Goal: Find specific page/section: Find specific page/section

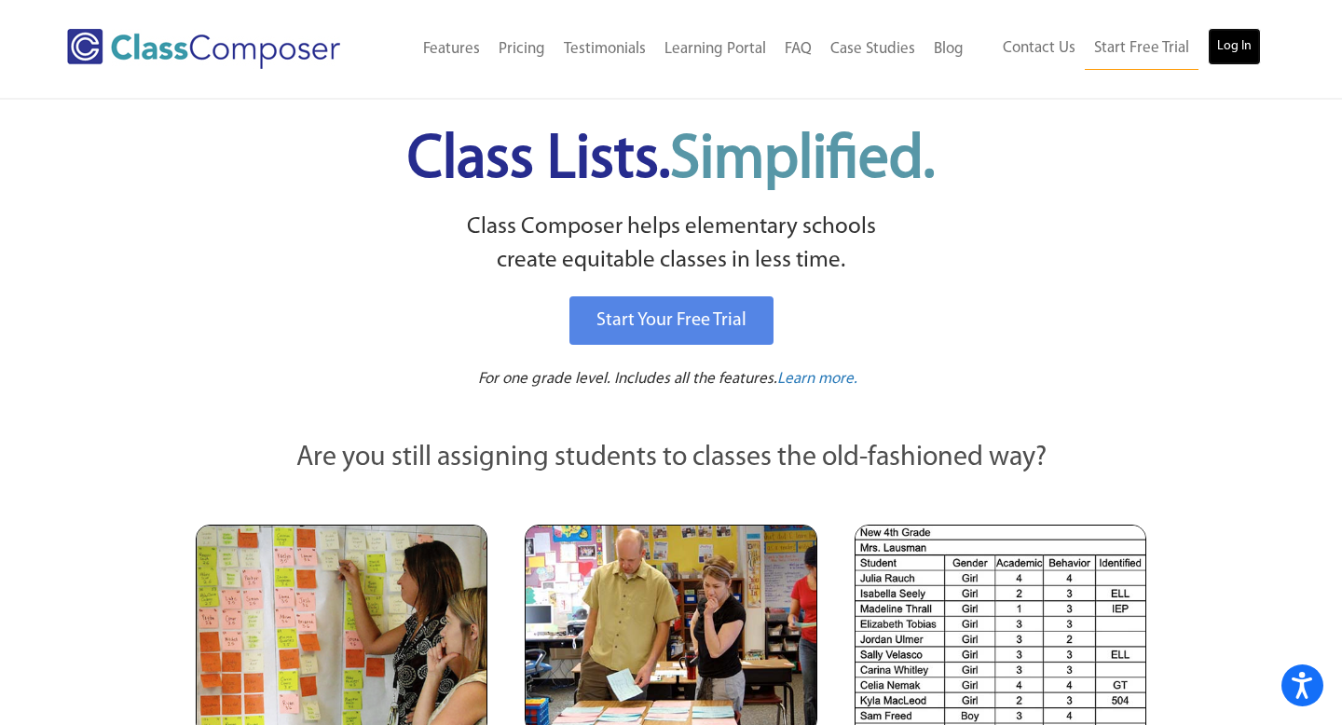
click at [1230, 57] on link "Log In" at bounding box center [1234, 46] width 53 height 37
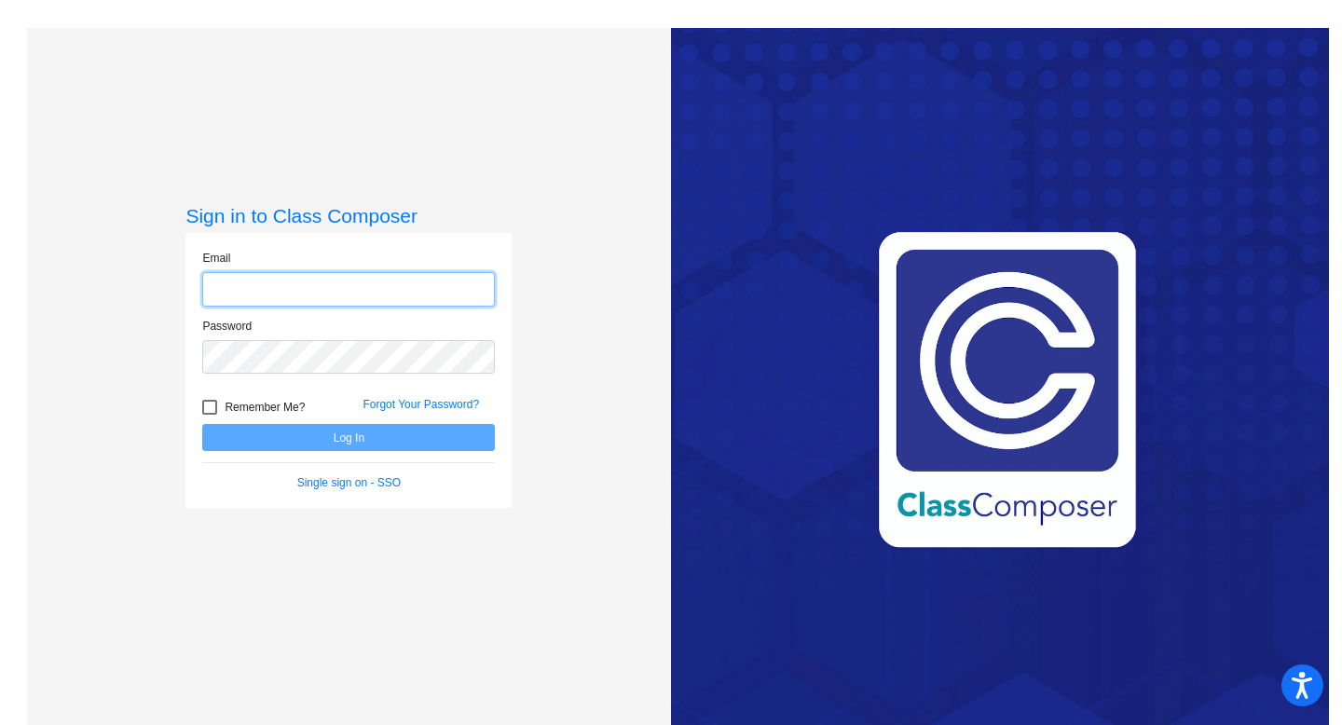
type input "[EMAIL_ADDRESS][DOMAIN_NAME]"
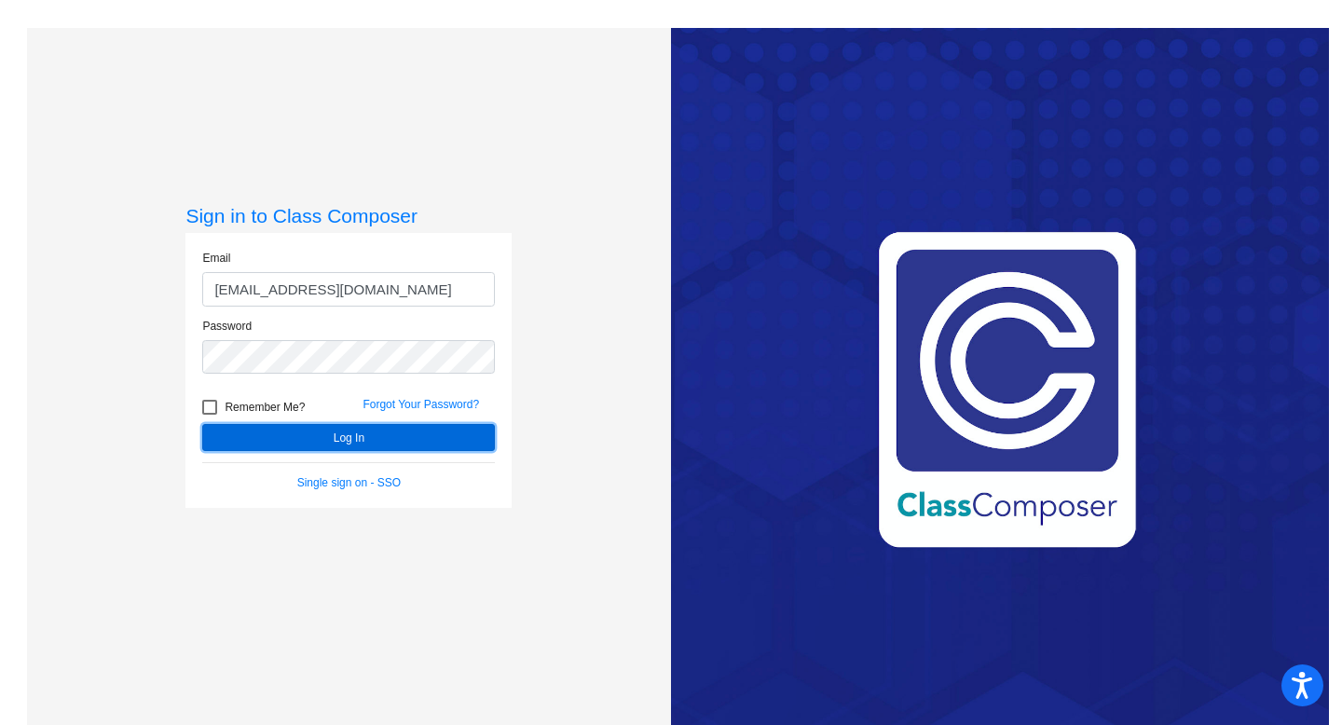
click at [364, 442] on button "Log In" at bounding box center [348, 437] width 293 height 27
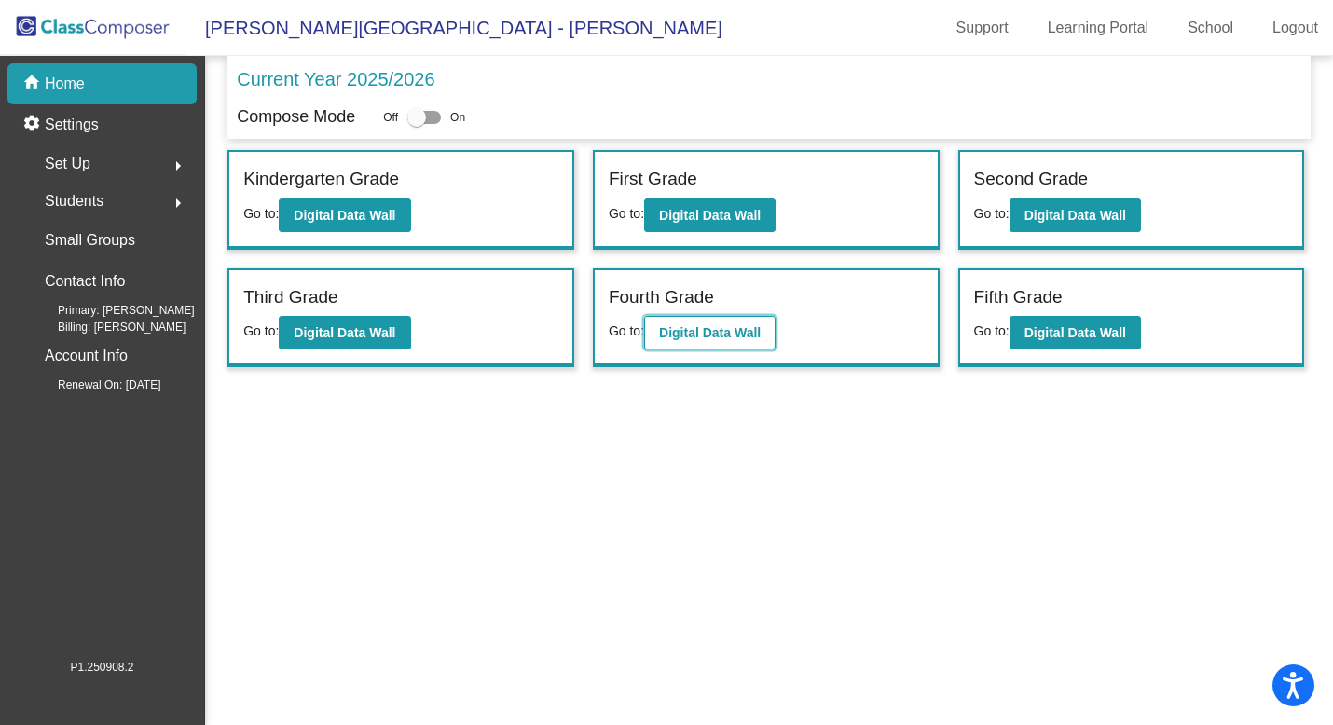
click at [733, 329] on b "Digital Data Wall" at bounding box center [710, 332] width 102 height 15
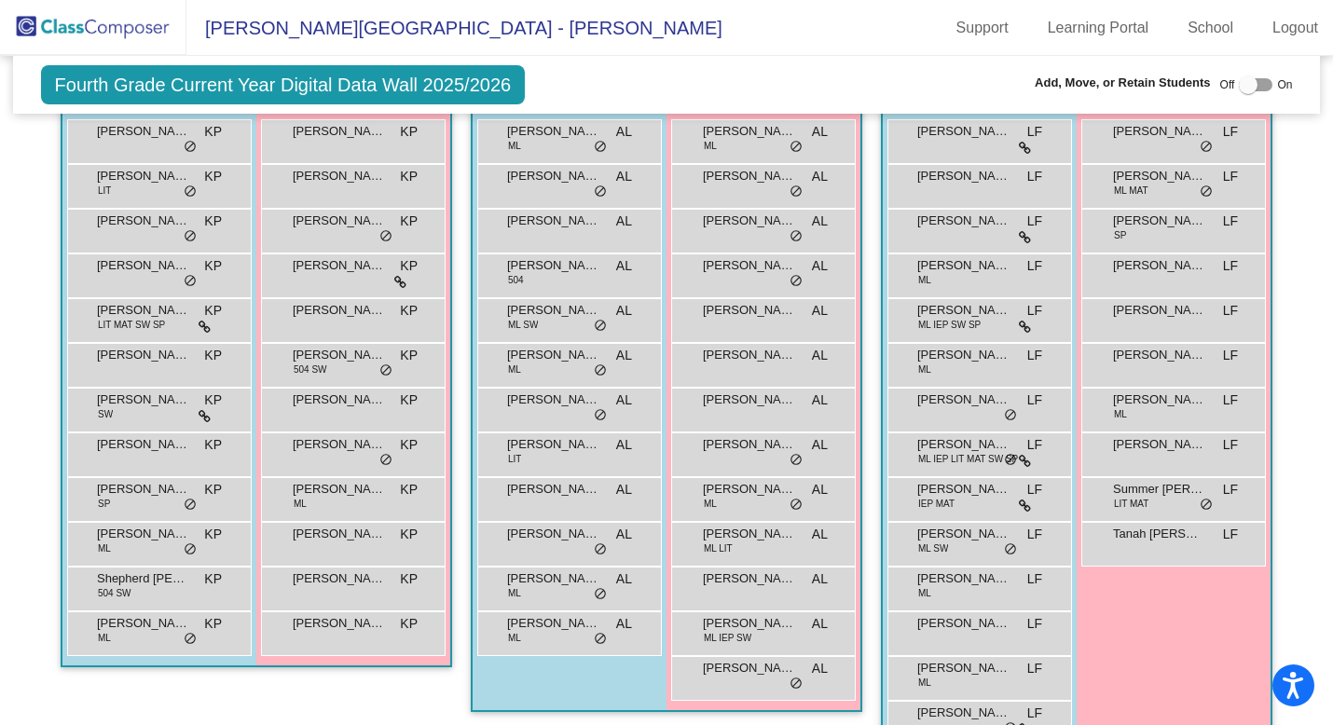
scroll to position [436, 0]
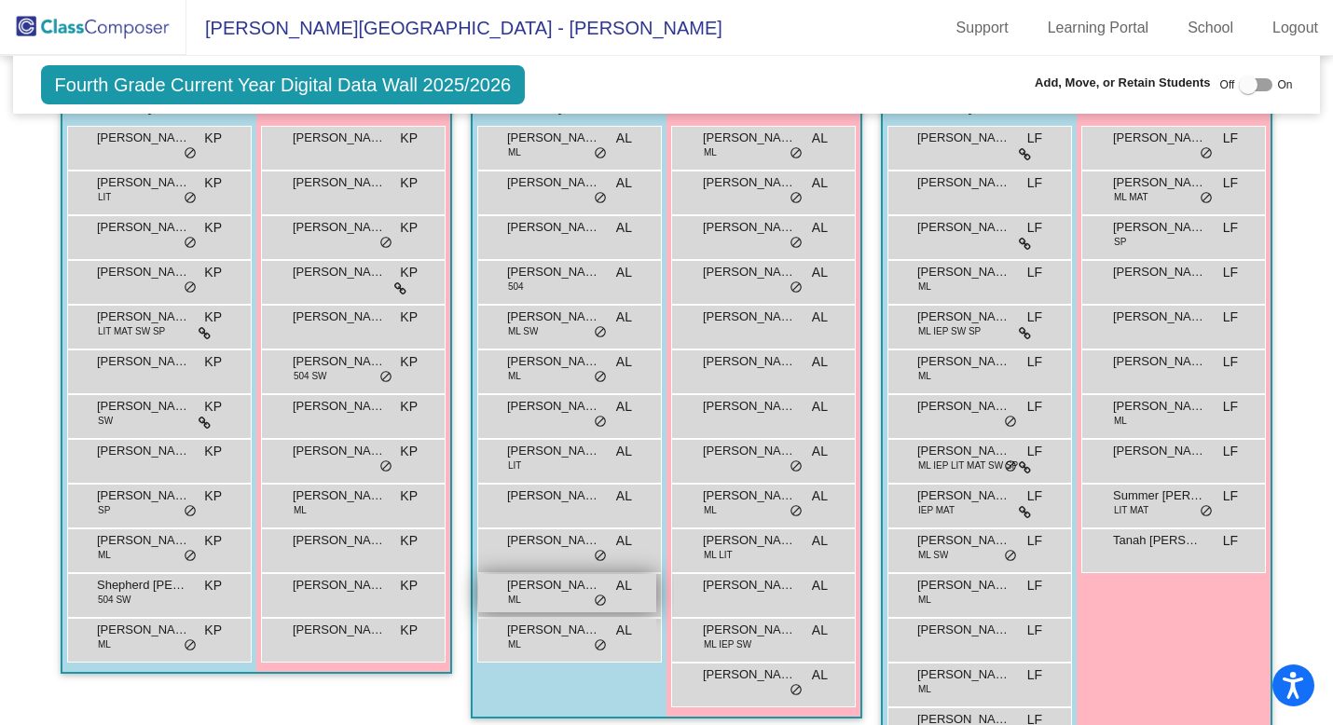
click at [545, 591] on span "Shayan Faisal" at bounding box center [553, 585] width 93 height 19
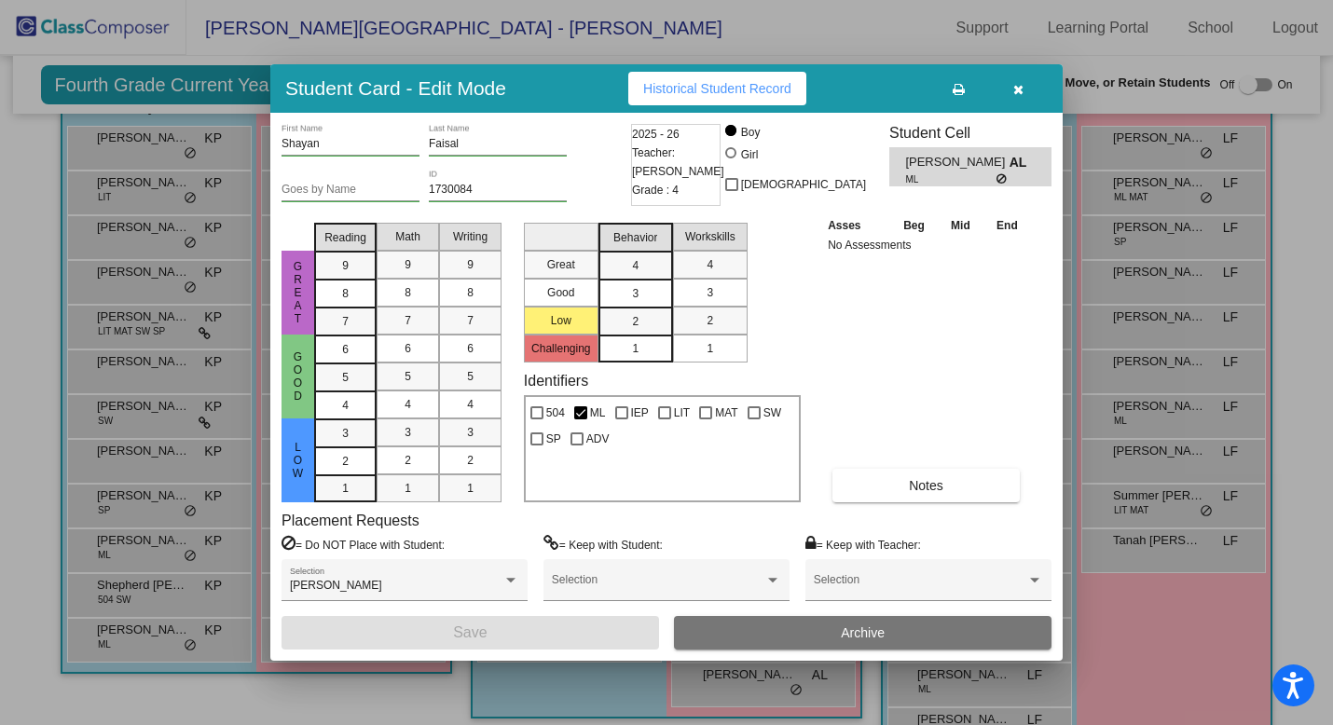
click at [1020, 89] on icon "button" at bounding box center [1018, 89] width 10 height 13
